Goal: Check status: Check status

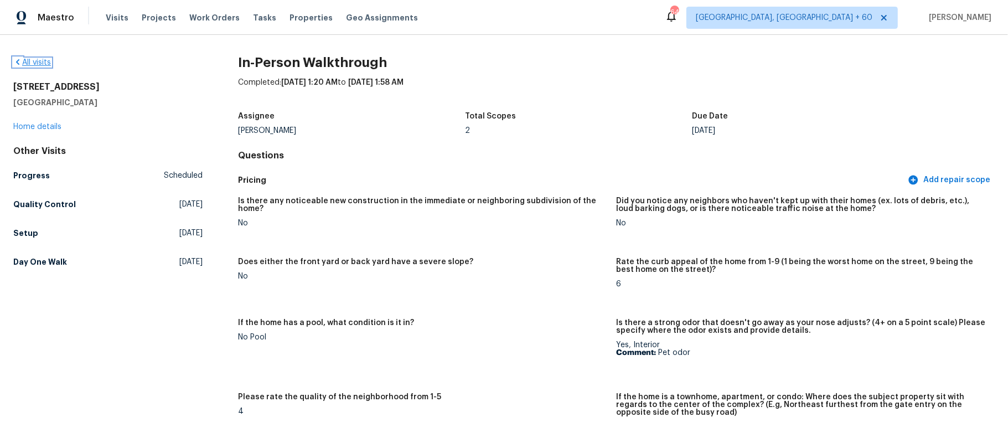
click at [20, 60] on icon at bounding box center [17, 62] width 9 height 9
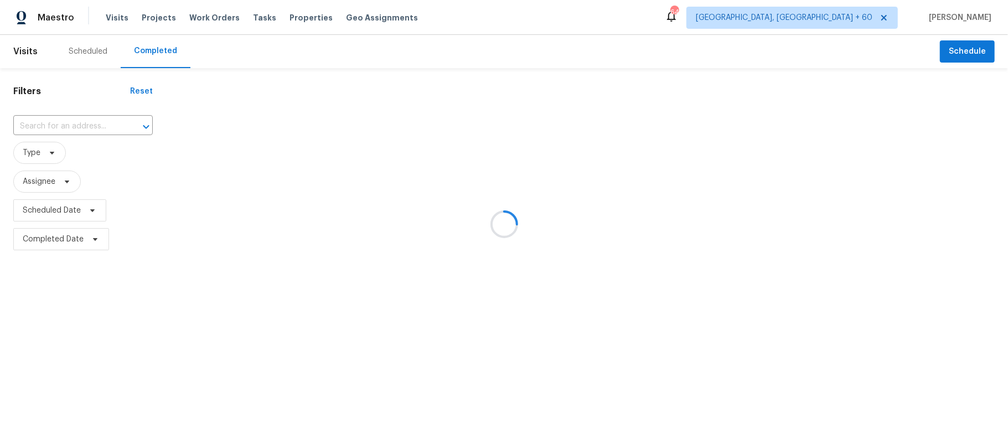
click at [76, 124] on div at bounding box center [504, 224] width 1008 height 448
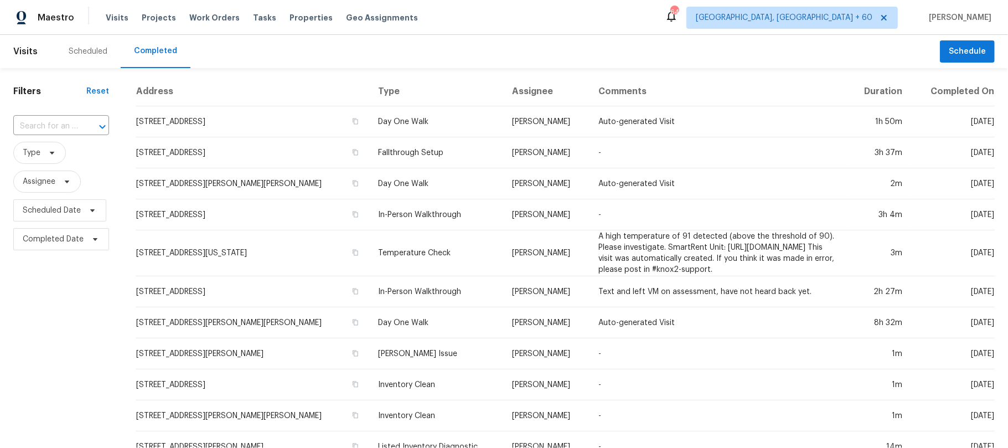
click at [76, 124] on input "text" at bounding box center [45, 126] width 65 height 17
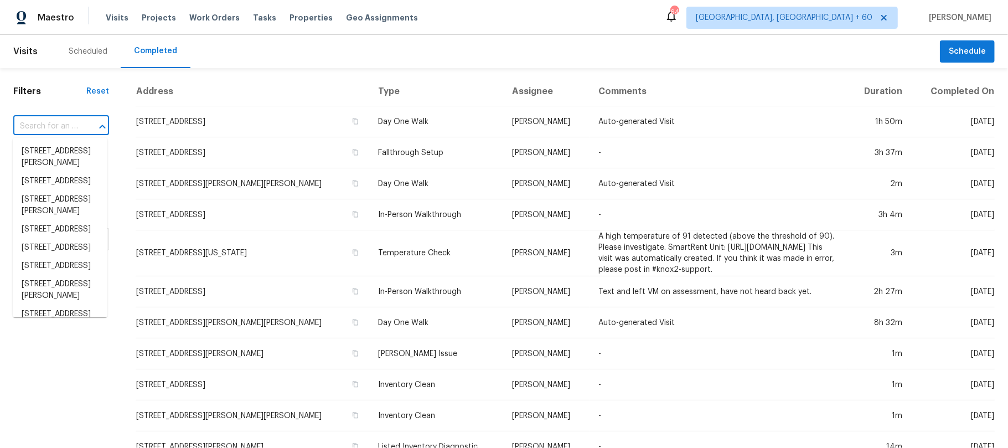
paste input "[STREET_ADDRESS][PERSON_NAME]"
type input "[STREET_ADDRESS][PERSON_NAME]"
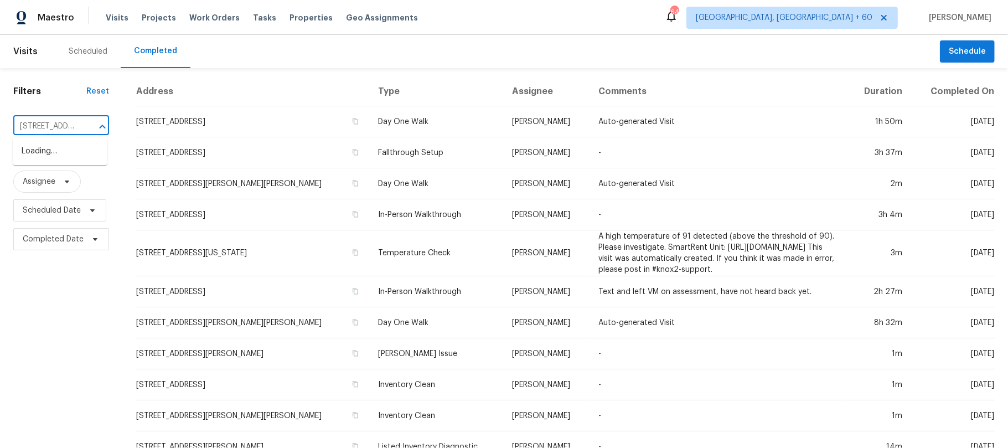
scroll to position [0, 65]
click at [66, 154] on li "[STREET_ADDRESS][PERSON_NAME]" at bounding box center [60, 157] width 95 height 30
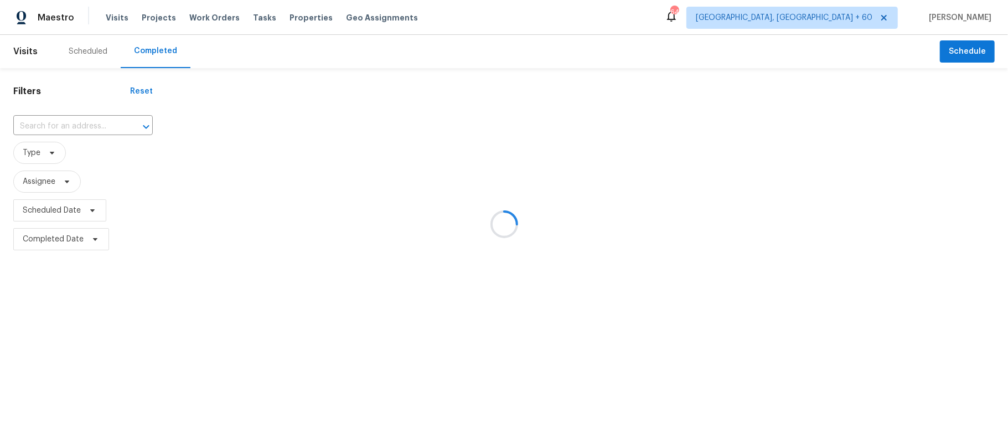
type input "[STREET_ADDRESS][PERSON_NAME]"
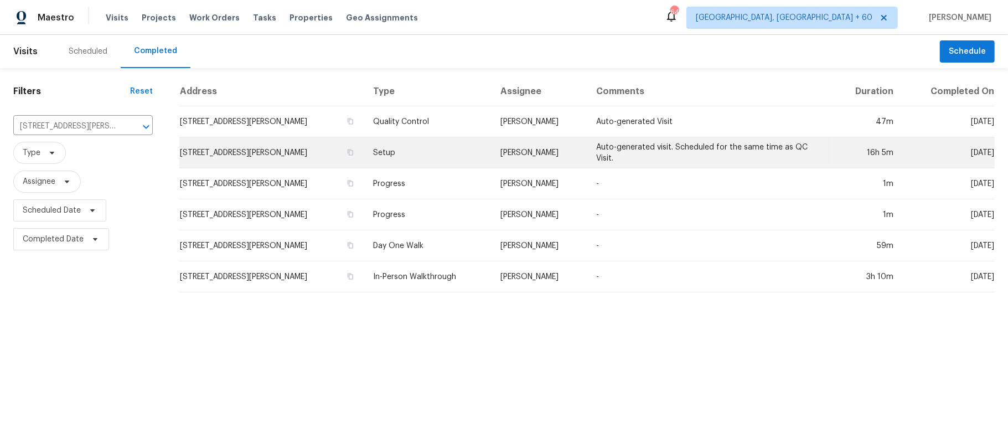
click at [408, 143] on td "Setup" at bounding box center [427, 152] width 127 height 31
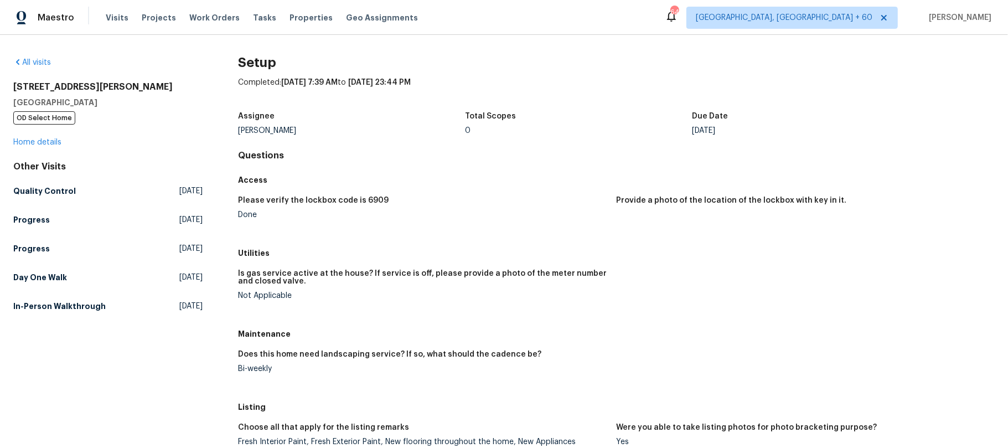
scroll to position [235, 0]
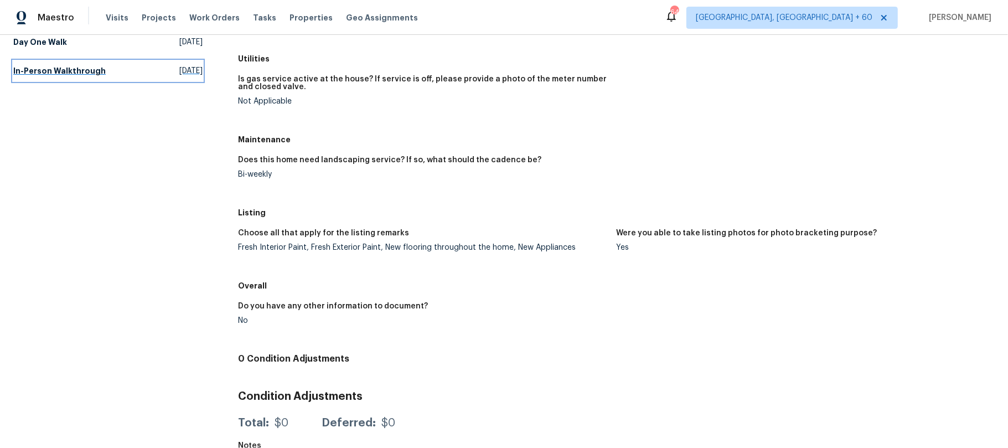
click at [124, 69] on link "In-Person Walkthrough [DATE]" at bounding box center [107, 71] width 189 height 20
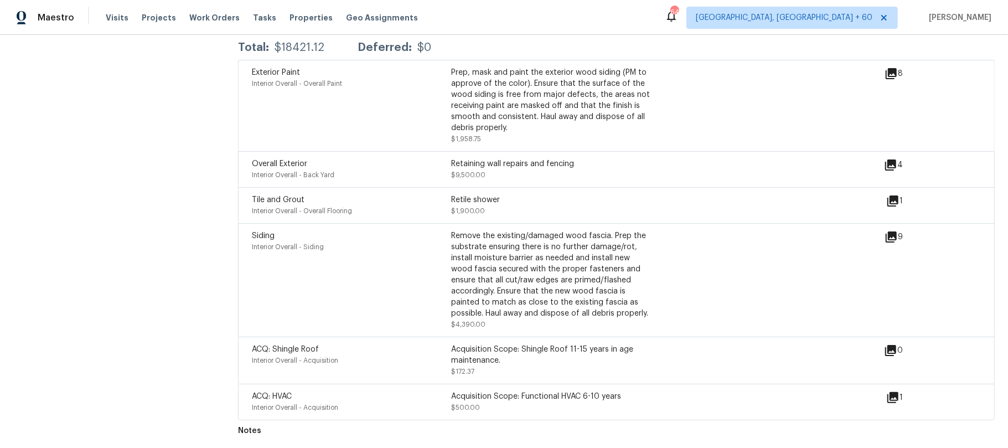
scroll to position [2375, 0]
